Goal: Information Seeking & Learning: Find specific fact

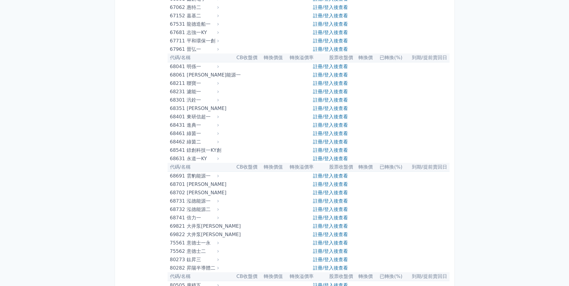
scroll to position [2940, 0]
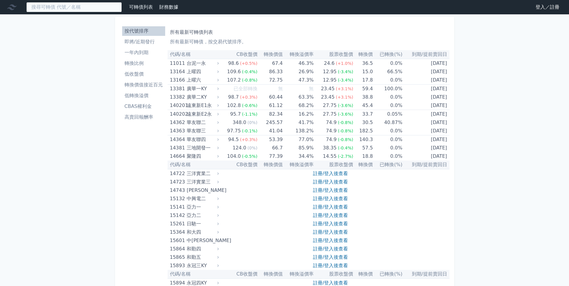
click at [113, 10] on input at bounding box center [74, 7] width 96 height 10
type input "3"
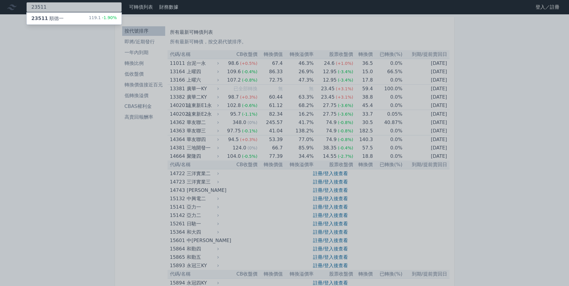
type input "23511"
click at [86, 22] on div "23511 順德一 119.1 -1.90%" at bounding box center [74, 19] width 95 height 12
